Goal: Task Accomplishment & Management: Manage account settings

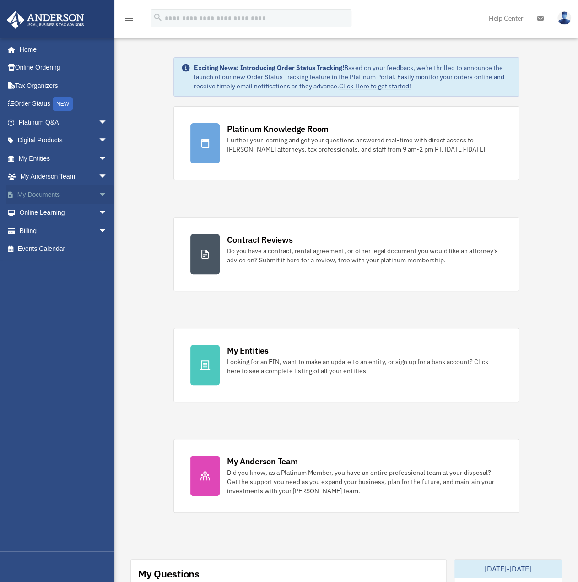
click at [27, 199] on link "My Documents arrow_drop_down" at bounding box center [63, 194] width 115 height 18
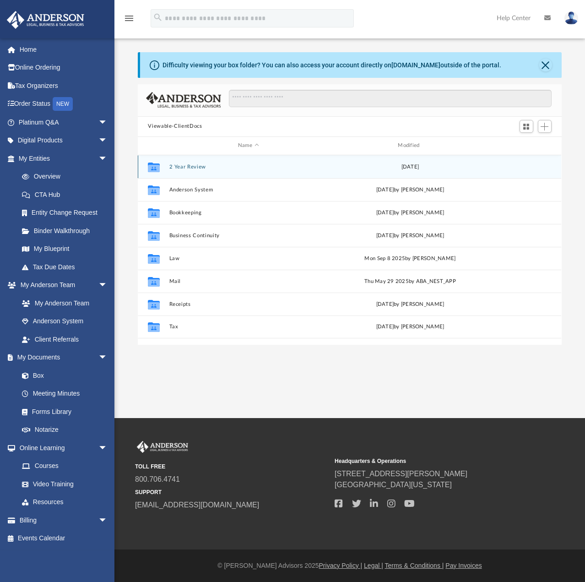
scroll to position [201, 416]
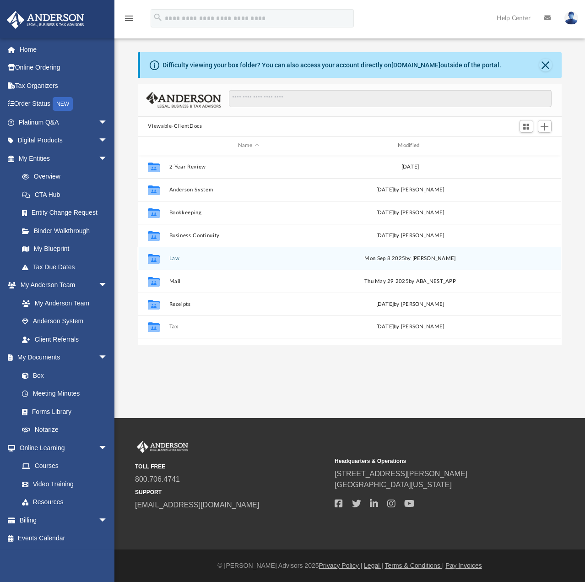
click at [176, 255] on button "Law" at bounding box center [248, 258] width 158 height 6
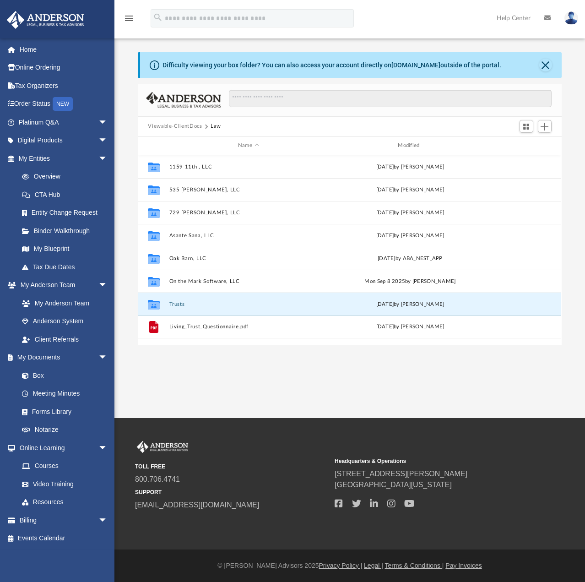
click at [179, 302] on button "Trusts" at bounding box center [248, 304] width 158 height 6
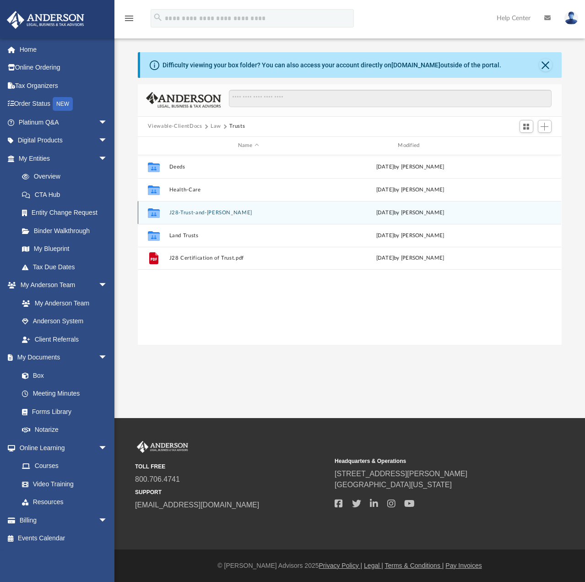
click at [176, 212] on button "J28-Trust-and-[PERSON_NAME]" at bounding box center [248, 213] width 158 height 6
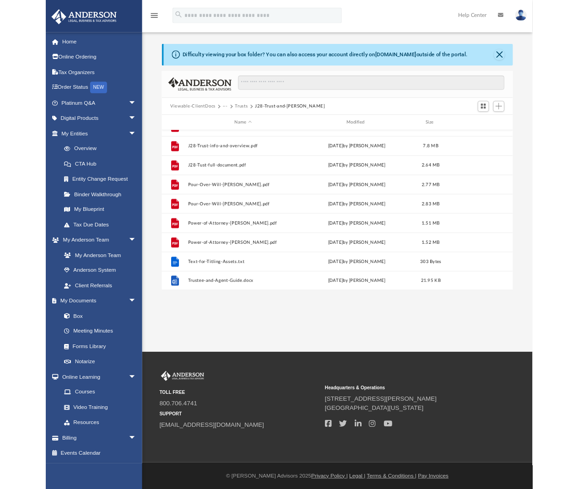
scroll to position [201, 410]
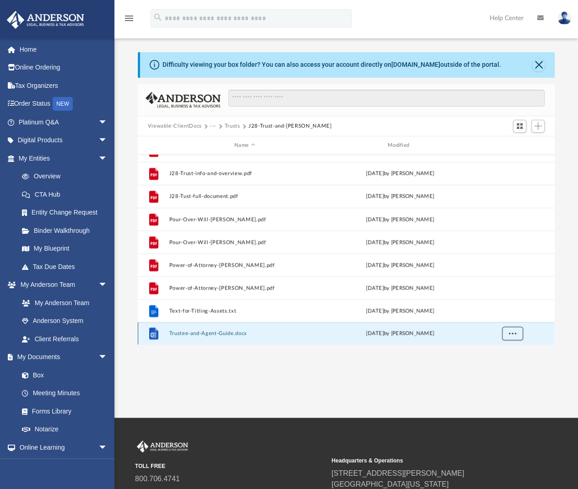
click at [508, 337] on button "More options" at bounding box center [511, 334] width 21 height 14
click at [537, 130] on button "Add" at bounding box center [538, 126] width 14 height 13
click at [568, 16] on img at bounding box center [564, 17] width 14 height 13
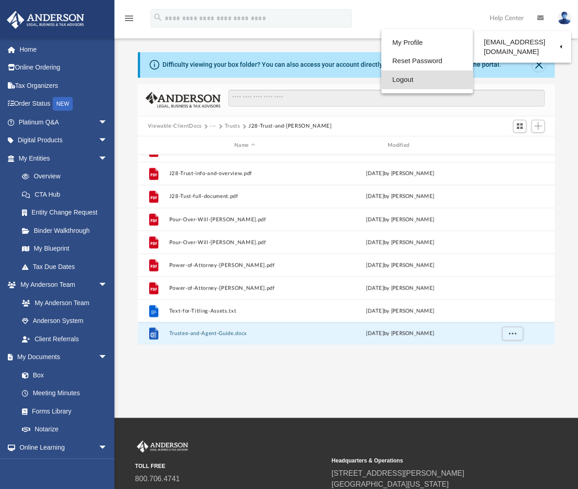
click at [394, 78] on link "Logout" at bounding box center [427, 79] width 92 height 19
